Goal: Task Accomplishment & Management: Manage account settings

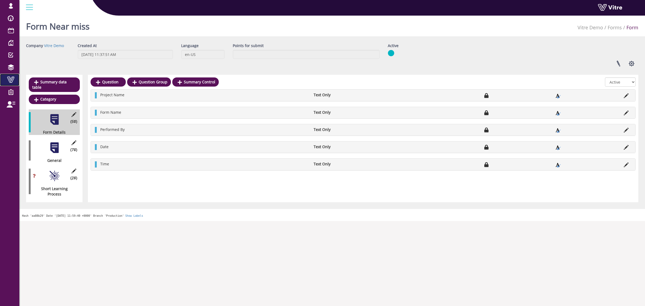
click at [8, 82] on span at bounding box center [10, 79] width 13 height 6
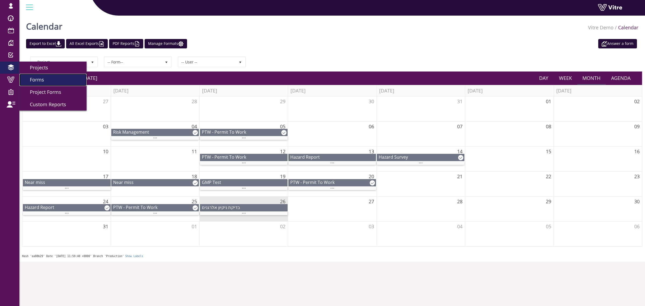
click at [38, 76] on link "Forms" at bounding box center [52, 80] width 67 height 12
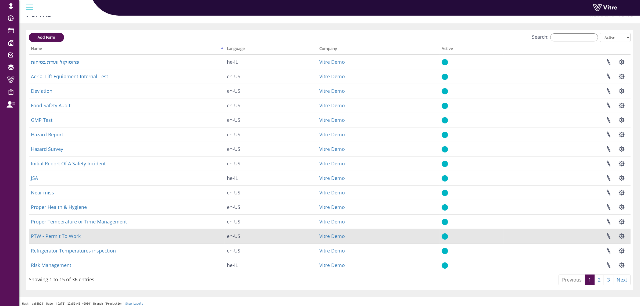
scroll to position [17, 0]
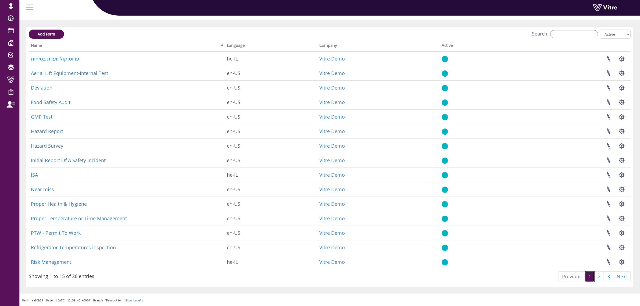
click at [593, 275] on link "1" at bounding box center [590, 276] width 10 height 11
click at [596, 275] on link "2" at bounding box center [599, 276] width 10 height 11
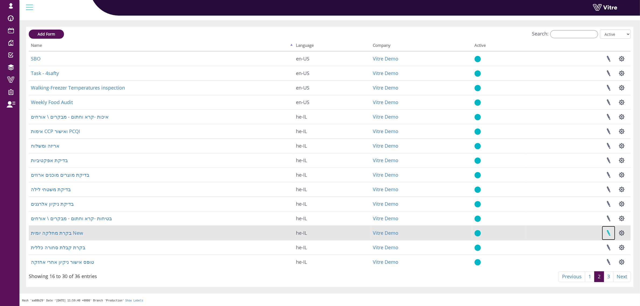
click at [611, 232] on link at bounding box center [608, 233] width 13 height 14
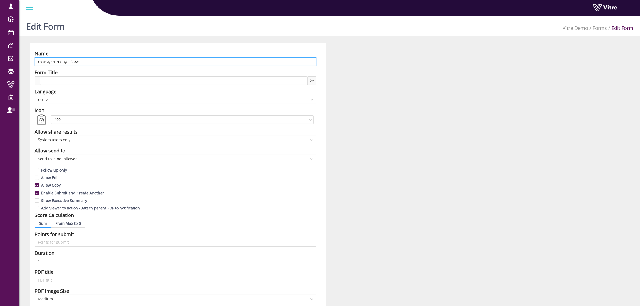
drag, startPoint x: 67, startPoint y: 62, endPoint x: 117, endPoint y: 61, distance: 49.5
click at [117, 61] on input "בקרת מחלקה יומית New" at bounding box center [176, 61] width 282 height 9
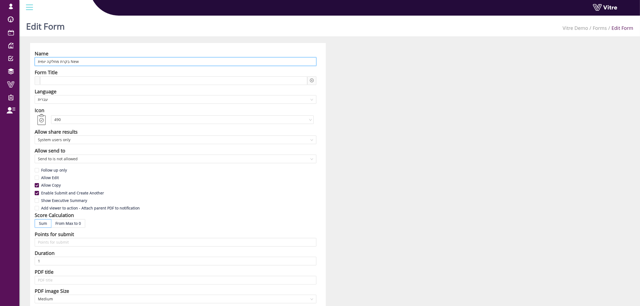
click at [105, 63] on input "בקרת מחלקה יומית New" at bounding box center [176, 61] width 282 height 9
click at [106, 62] on input "בקרת מחלקה יומית New" at bounding box center [176, 61] width 282 height 9
paste input "Daily Department Control"
click at [106, 62] on input "בקרת מחלקה יומית Daily Department Control New" at bounding box center [176, 61] width 282 height 9
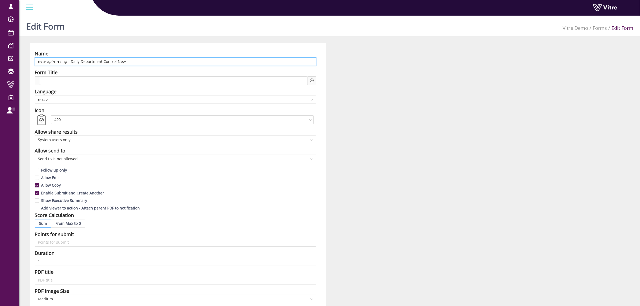
click at [106, 62] on input "בקרת מחלקה יומית Daily Department Control New" at bounding box center [176, 61] width 282 height 9
paste input "text"
type input "Daily Department Control New"
click at [141, 89] on div "Language" at bounding box center [176, 92] width 282 height 8
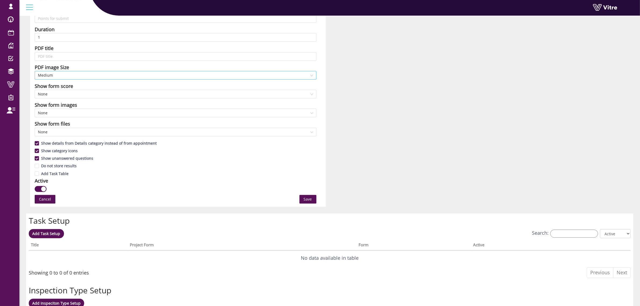
scroll to position [202, 0]
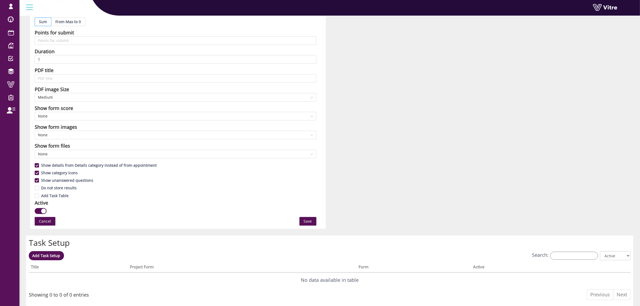
click at [296, 221] on div "Cancel Save" at bounding box center [176, 221] width 282 height 9
click at [308, 221] on span "Save" at bounding box center [308, 221] width 8 height 6
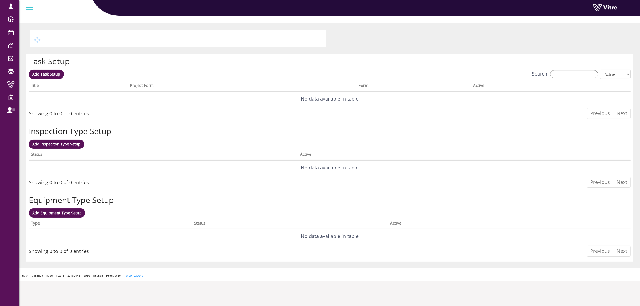
scroll to position [0, 0]
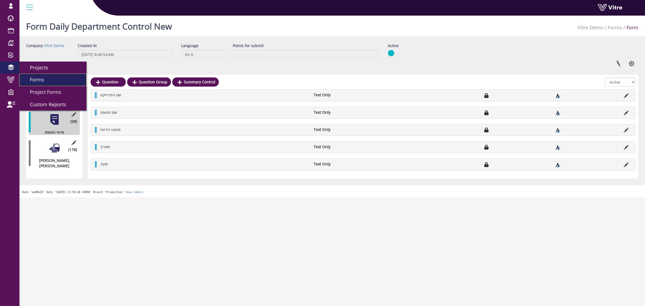
click at [38, 78] on span "Forms" at bounding box center [33, 79] width 21 height 6
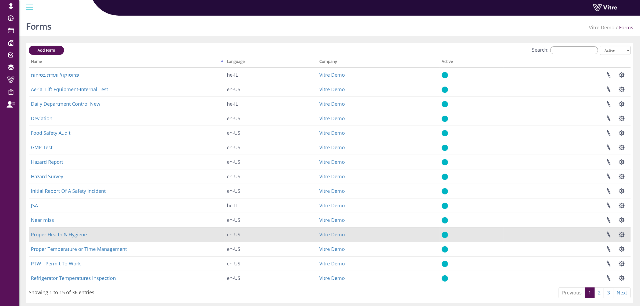
scroll to position [17, 0]
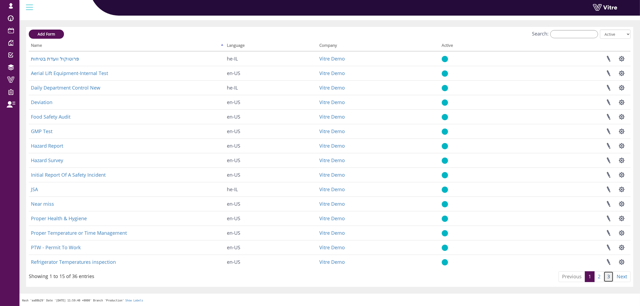
click at [605, 278] on link "3" at bounding box center [609, 276] width 10 height 11
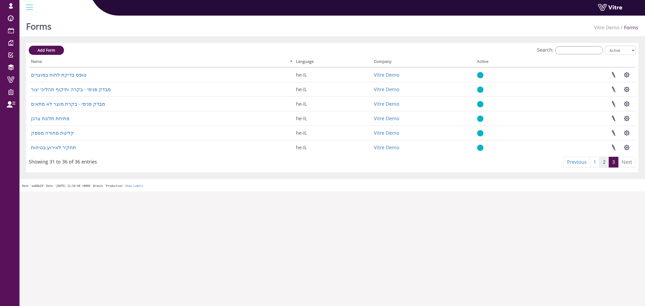
click at [606, 163] on link "2" at bounding box center [604, 162] width 10 height 11
